Goal: Manage account settings

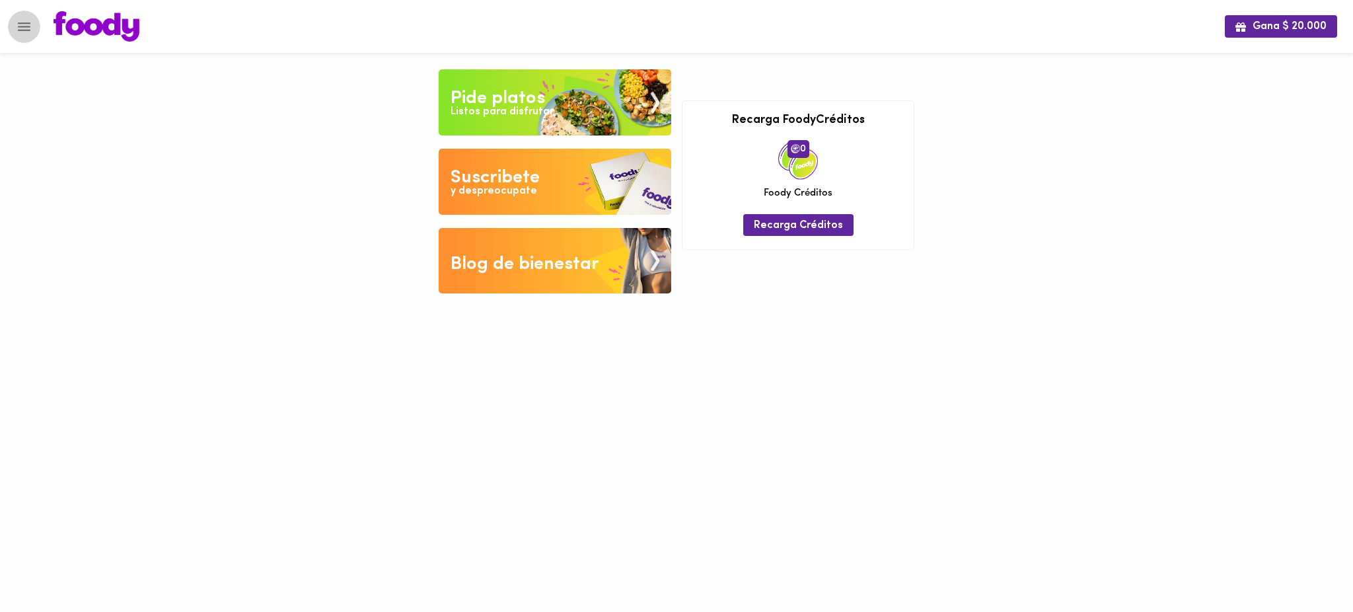
click at [24, 17] on button "Menu" at bounding box center [24, 27] width 32 height 32
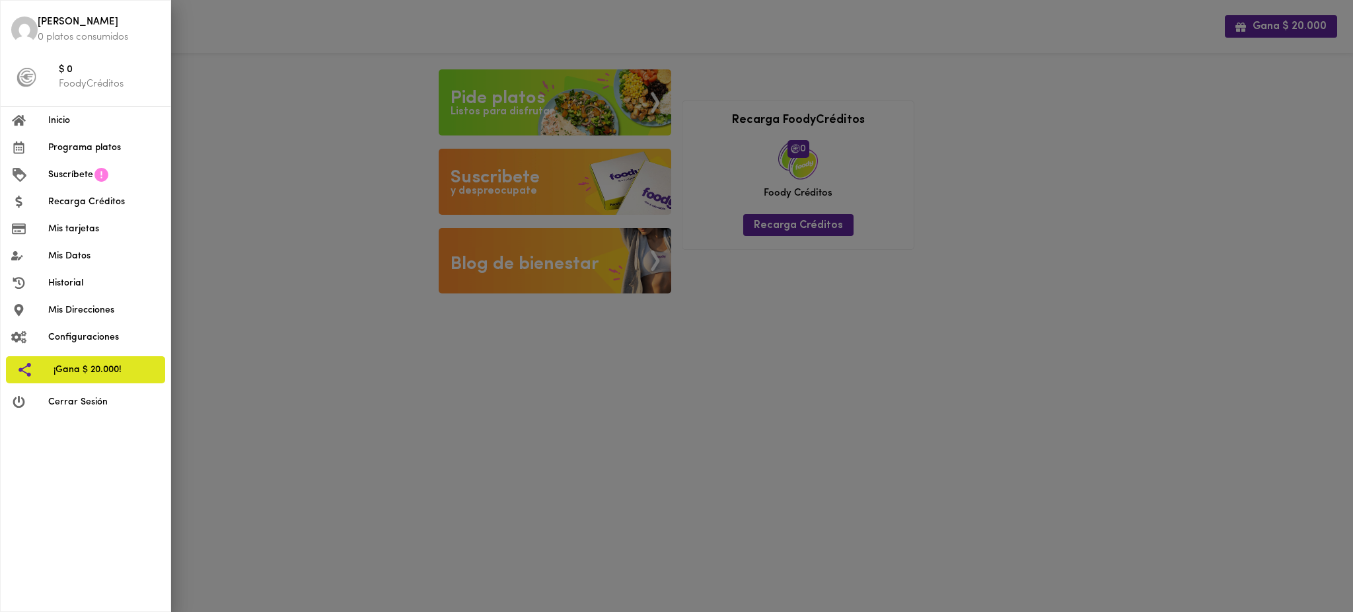
click at [102, 233] on span "Mis tarjetas" at bounding box center [104, 229] width 112 height 14
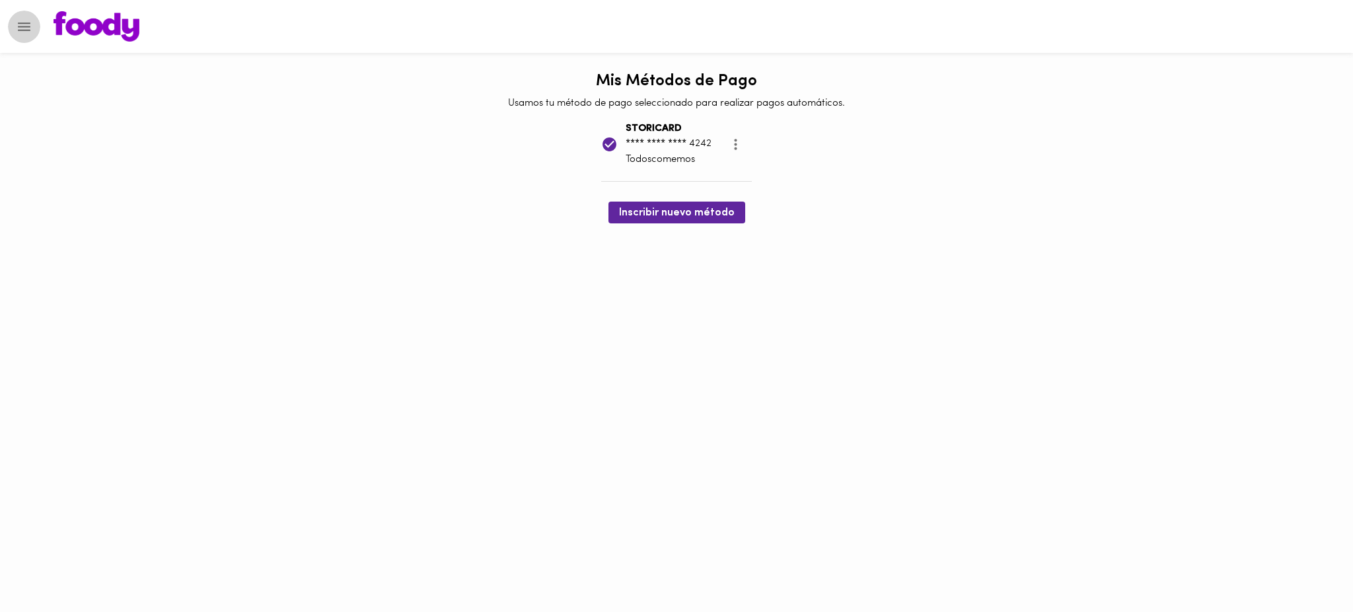
click at [20, 30] on icon "Menu" at bounding box center [24, 26] width 17 height 17
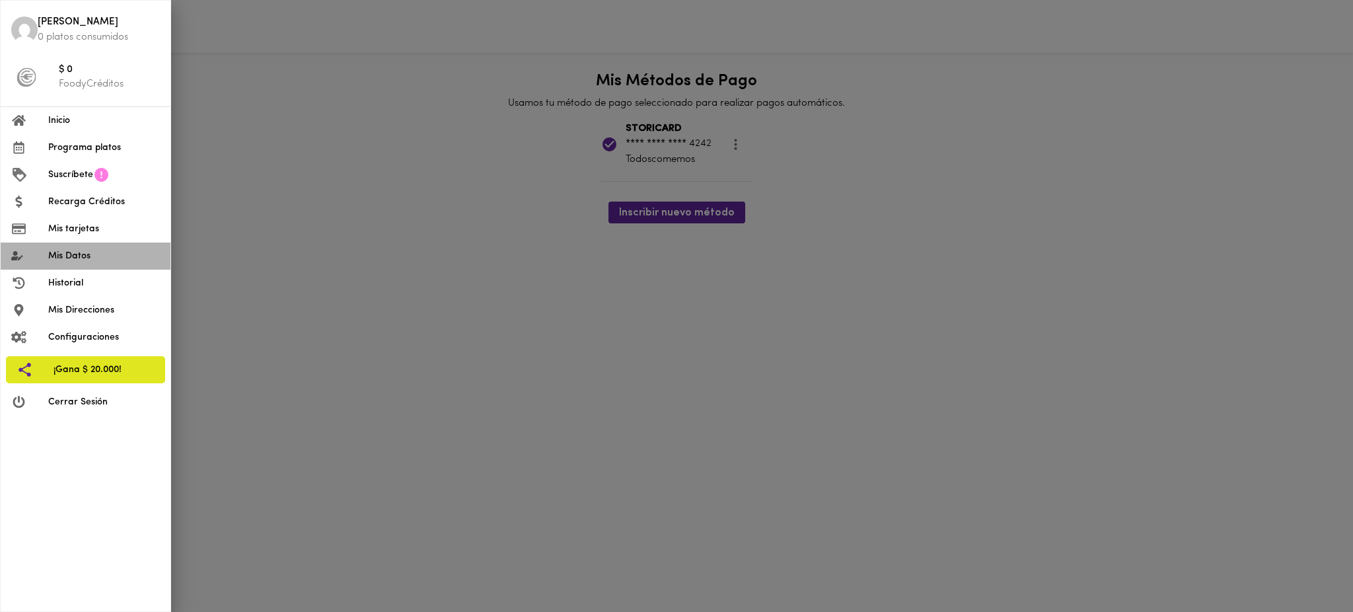
click at [99, 249] on span "Mis Datos" at bounding box center [104, 256] width 112 height 14
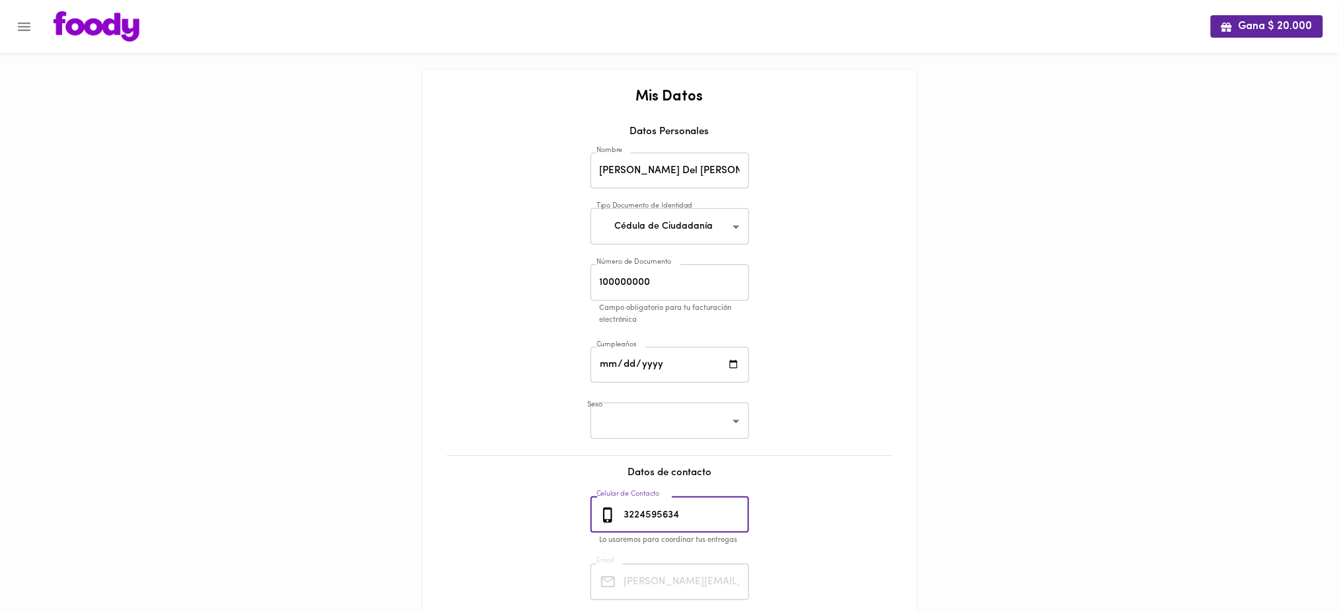
drag, startPoint x: 689, startPoint y: 514, endPoint x: 614, endPoint y: 512, distance: 74.7
click at [614, 512] on div "[PHONE_NUMBER] Celular de Contacto" at bounding box center [669, 515] width 159 height 36
click at [15, 25] on button "Menu" at bounding box center [24, 27] width 32 height 32
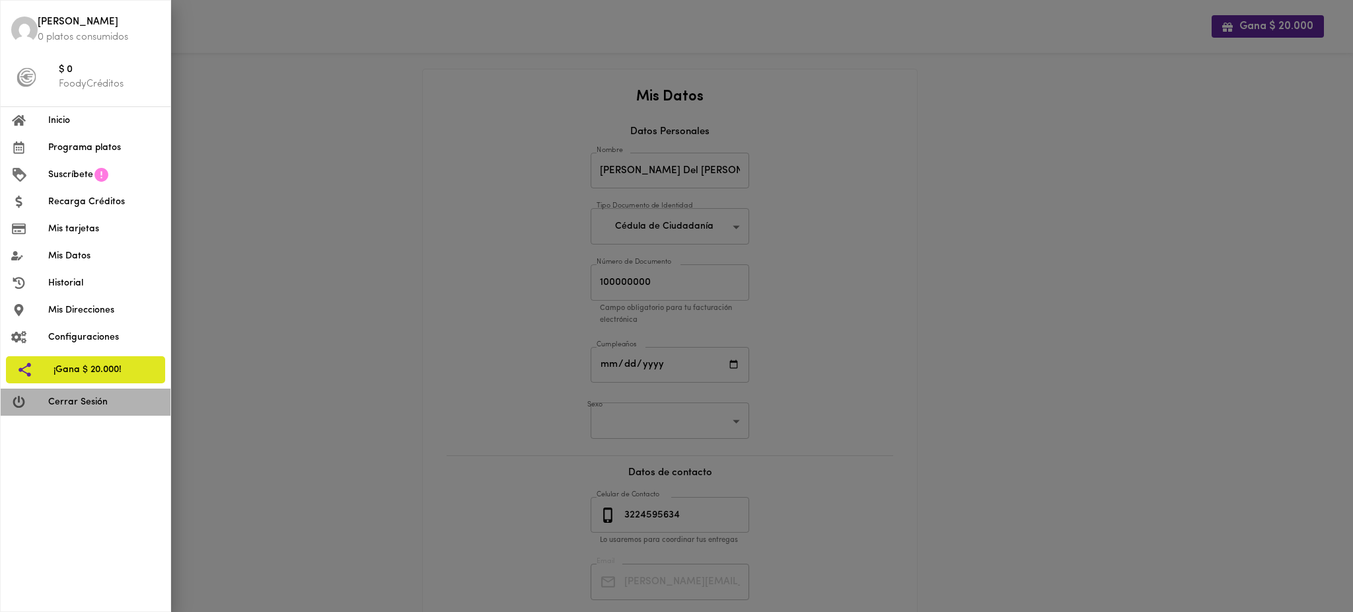
click at [97, 405] on span "Cerrar Sesión" at bounding box center [104, 402] width 112 height 14
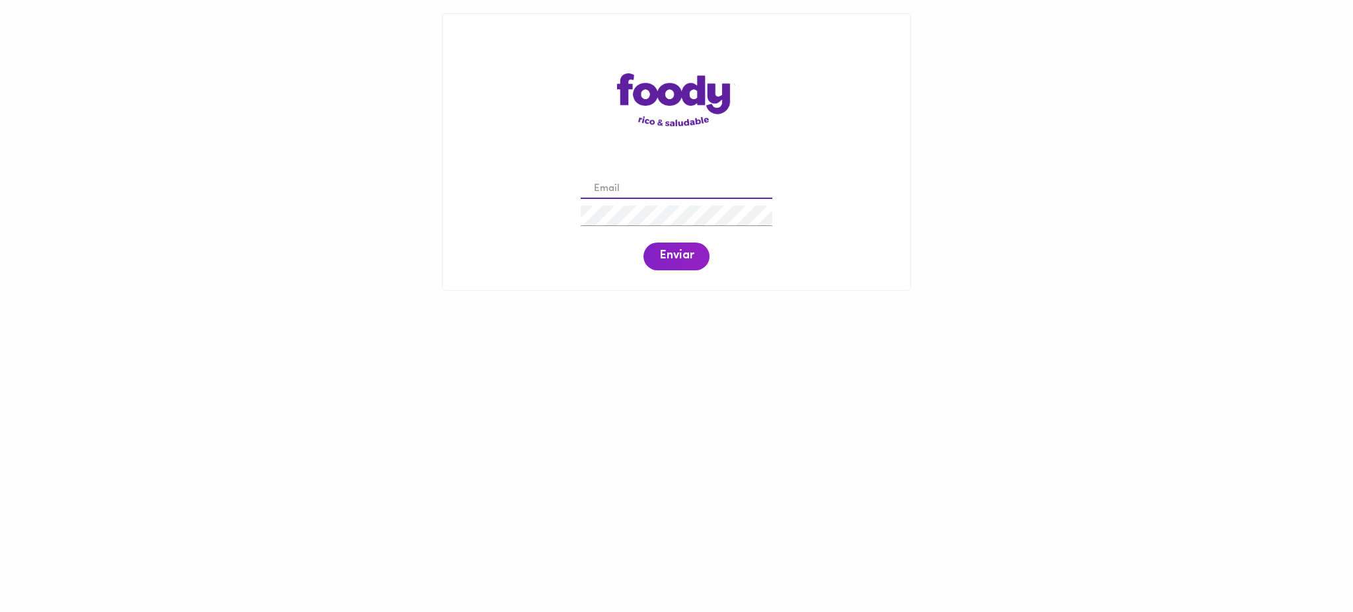
click at [668, 186] on input "email" at bounding box center [677, 189] width 192 height 20
paste input "auxcontable@todoscomemos.com"
type input "auxcontable@todoscomemos.com"
click at [677, 255] on span "Enviar" at bounding box center [676, 256] width 34 height 15
